Goal: Transaction & Acquisition: Obtain resource

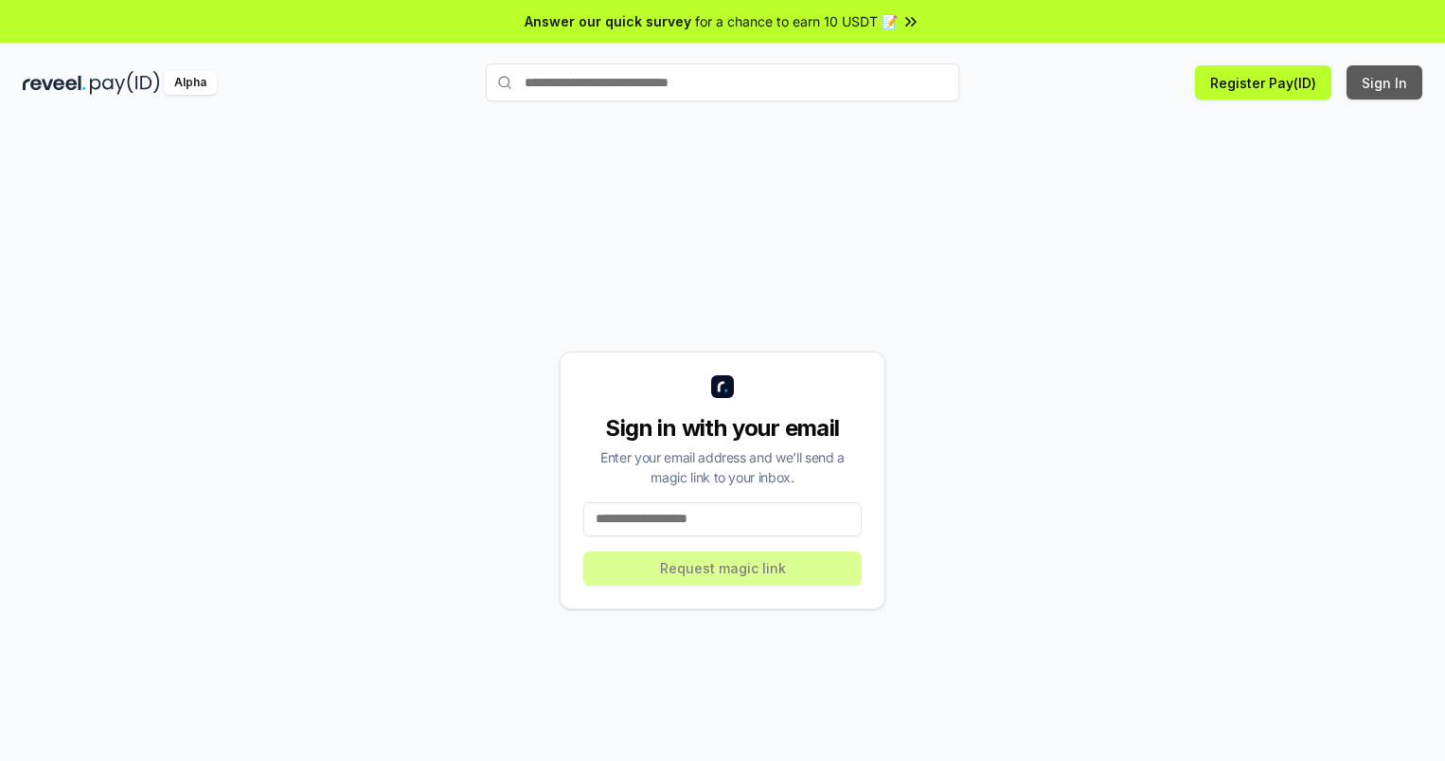
click at [1386, 82] on button "Sign In" at bounding box center [1385, 82] width 76 height 34
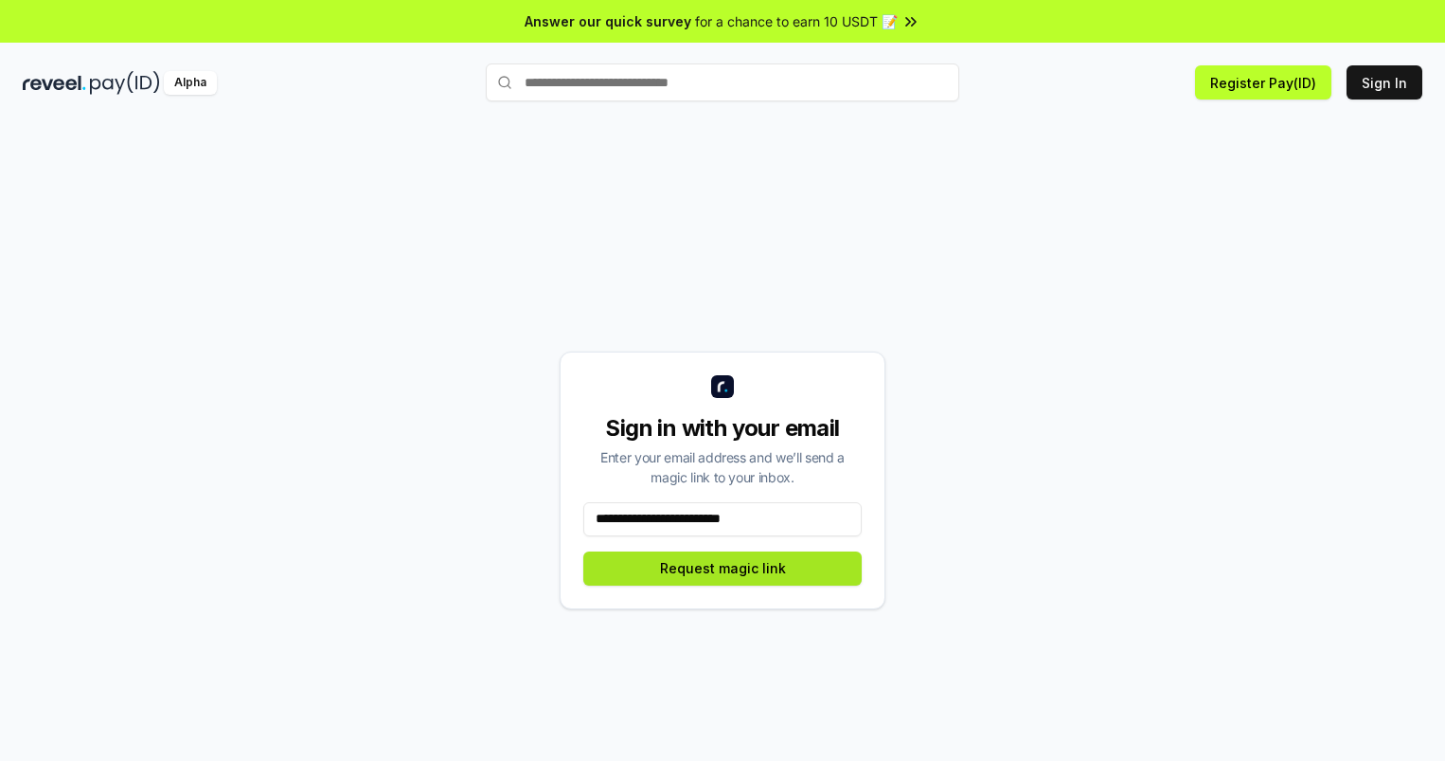
type input "**********"
click at [723, 567] on button "Request magic link" at bounding box center [722, 568] width 278 height 34
